Goal: Transaction & Acquisition: Register for event/course

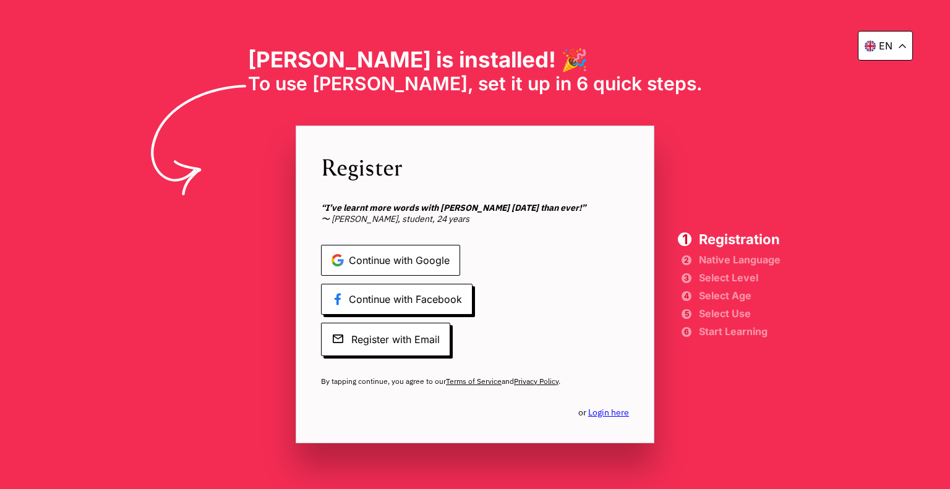
click at [443, 257] on span "Continue with Google" at bounding box center [390, 260] width 139 height 31
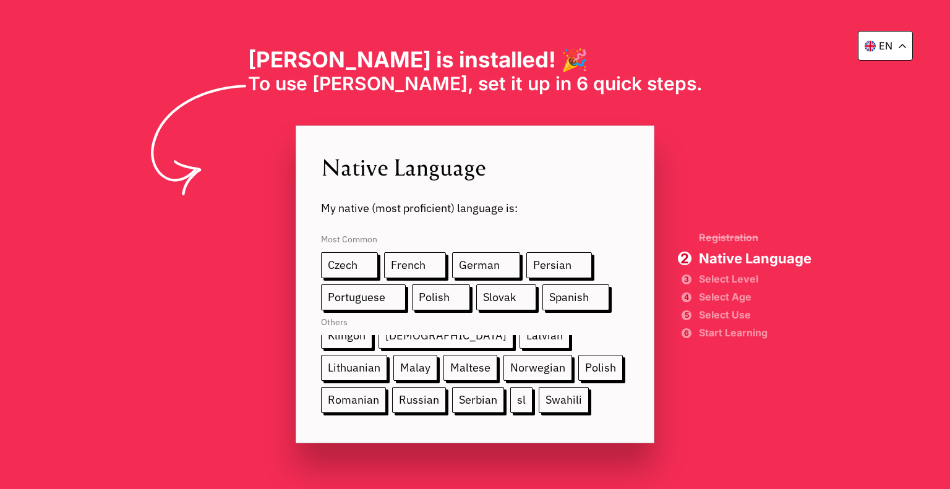
scroll to position [229, 0]
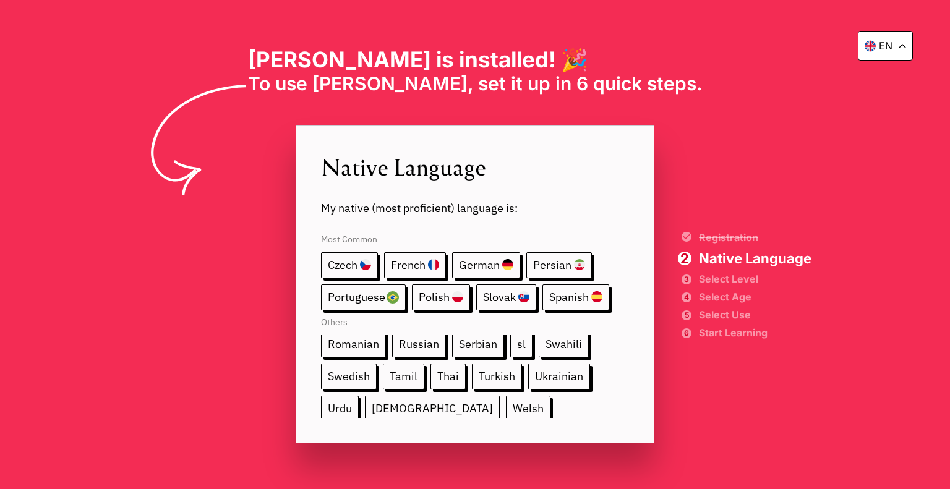
click at [365, 399] on span "[DEMOGRAPHIC_DATA]" at bounding box center [432, 409] width 135 height 26
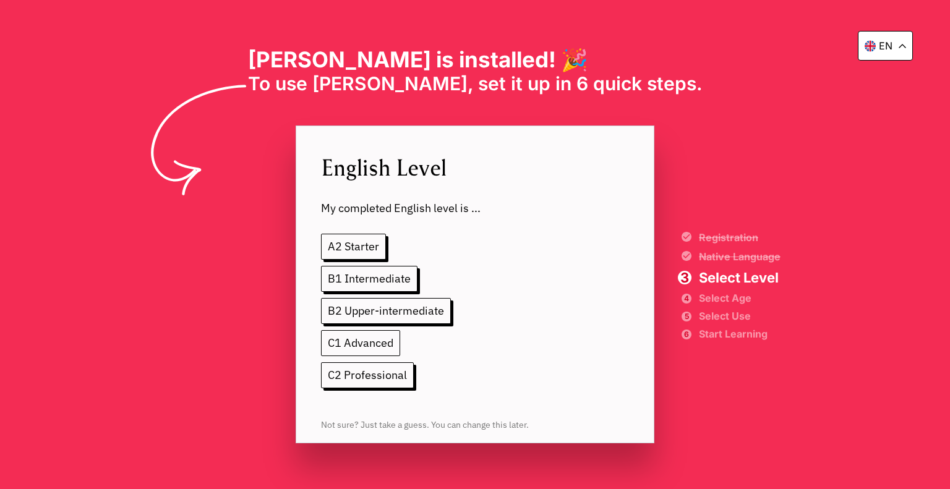
click at [374, 343] on span "C1 Advanced" at bounding box center [360, 343] width 79 height 26
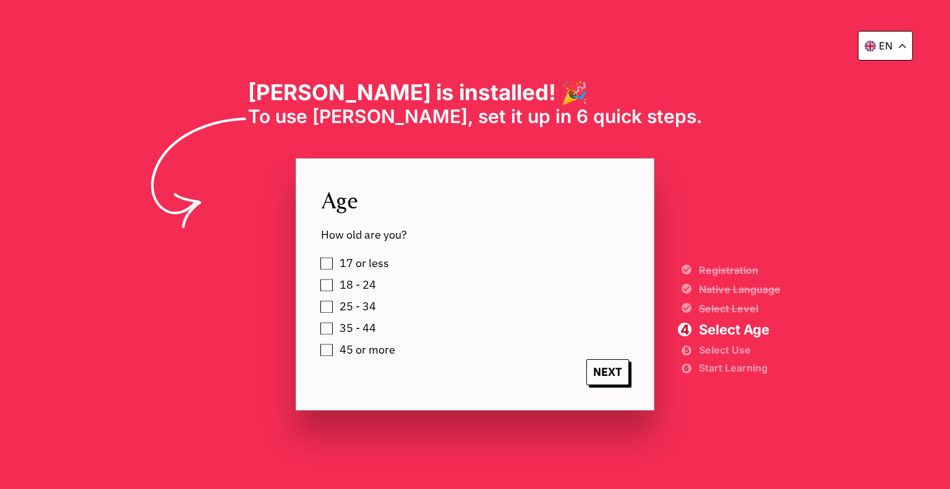
click at [335, 310] on label "25 - 34" at bounding box center [355, 307] width 41 height 19
click at [598, 368] on span "NEXT" at bounding box center [607, 372] width 43 height 26
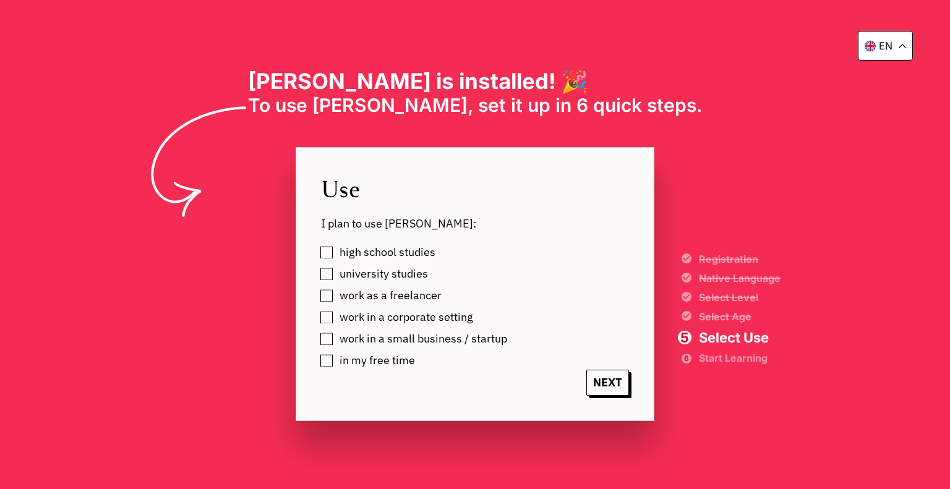
click at [358, 359] on span "in my free time" at bounding box center [377, 360] width 75 height 12
click at [613, 382] on span "NEXT" at bounding box center [607, 383] width 43 height 26
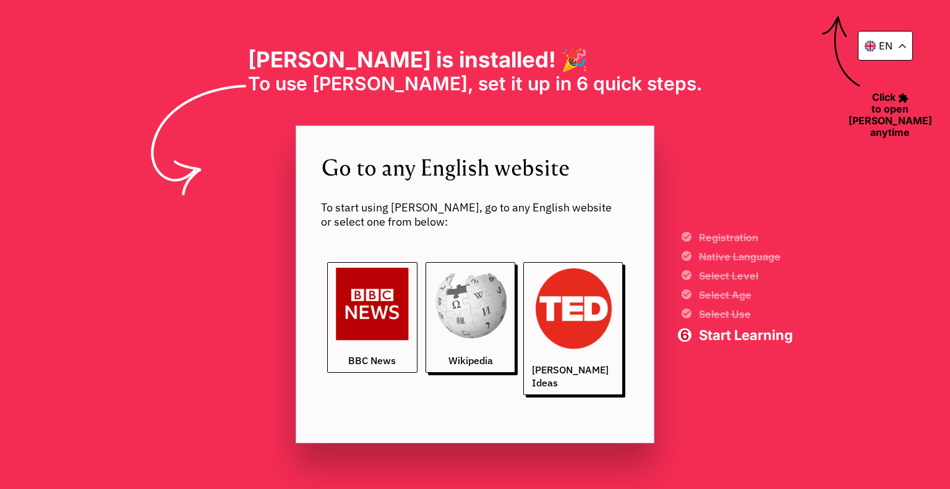
click at [390, 327] on img at bounding box center [372, 304] width 73 height 73
click at [736, 336] on span "Start Learning" at bounding box center [746, 335] width 94 height 14
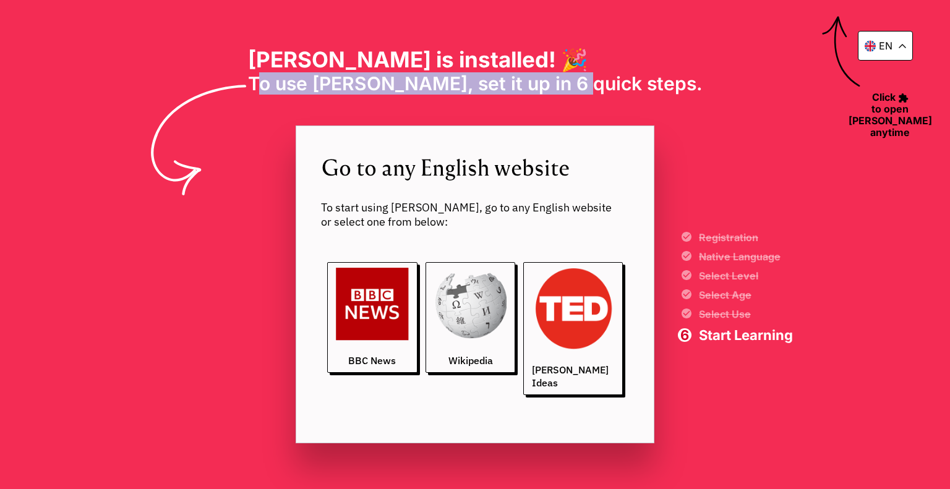
drag, startPoint x: 325, startPoint y: 79, endPoint x: 611, endPoint y: 79, distance: 286.4
click at [611, 79] on span "To use [PERSON_NAME], set it up in 6 quick steps." at bounding box center [475, 83] width 455 height 22
click at [401, 326] on img at bounding box center [372, 304] width 73 height 73
